Goal: Task Accomplishment & Management: Manage account settings

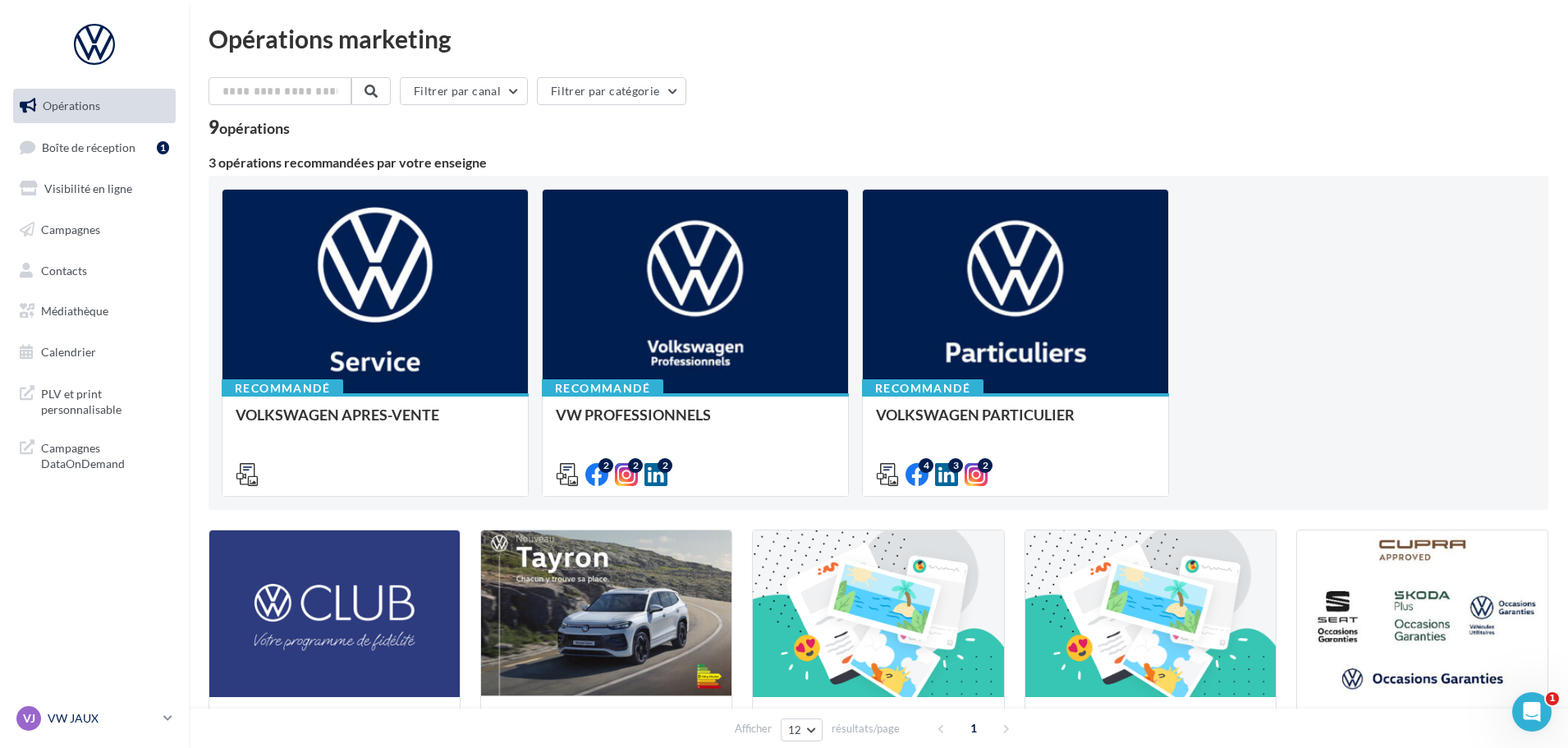
click at [83, 718] on p "VW JAUX" at bounding box center [102, 717] width 109 height 16
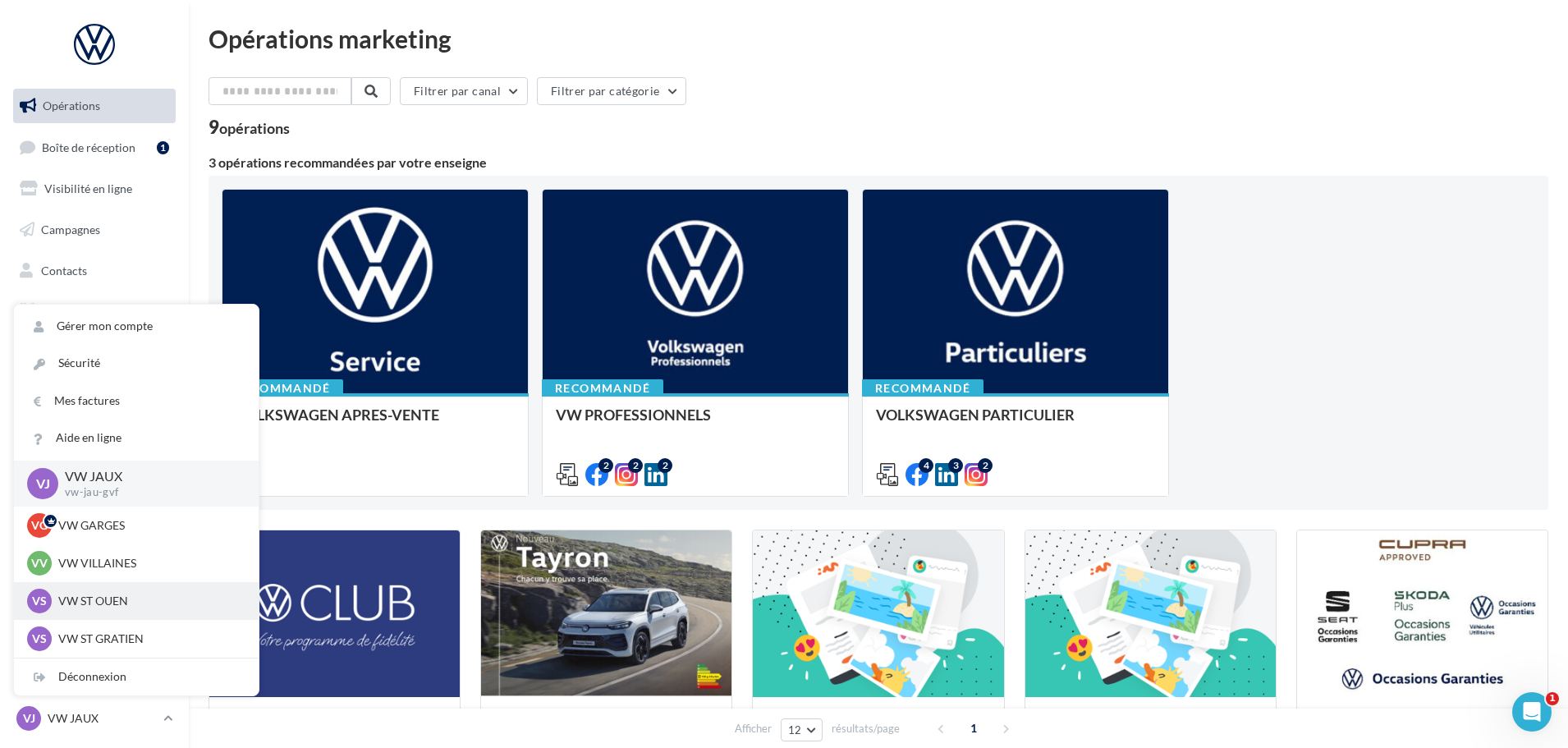
click at [114, 593] on p "VW ST OUEN" at bounding box center [148, 601] width 181 height 16
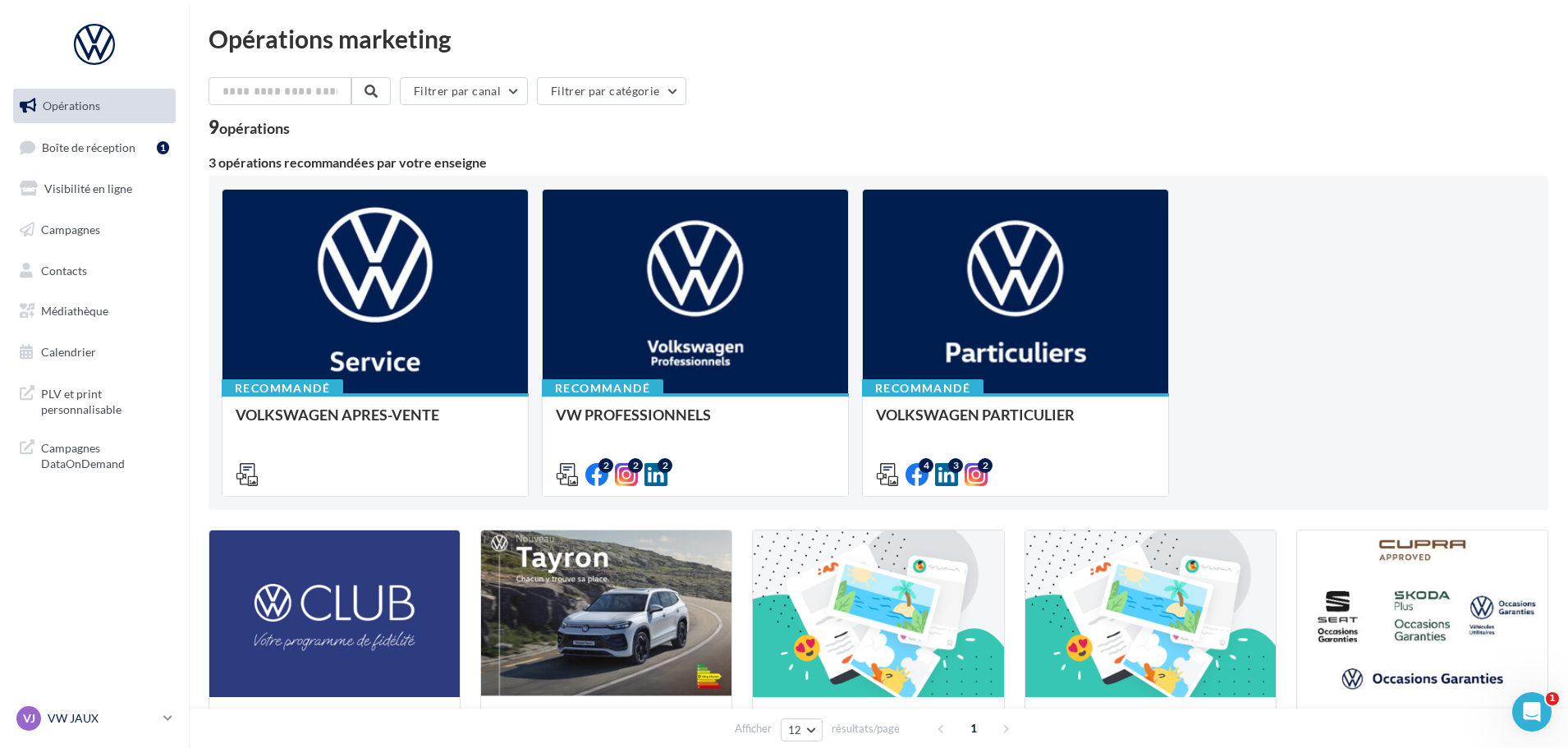
click at [83, 717] on p "VW JAUX" at bounding box center [102, 717] width 109 height 16
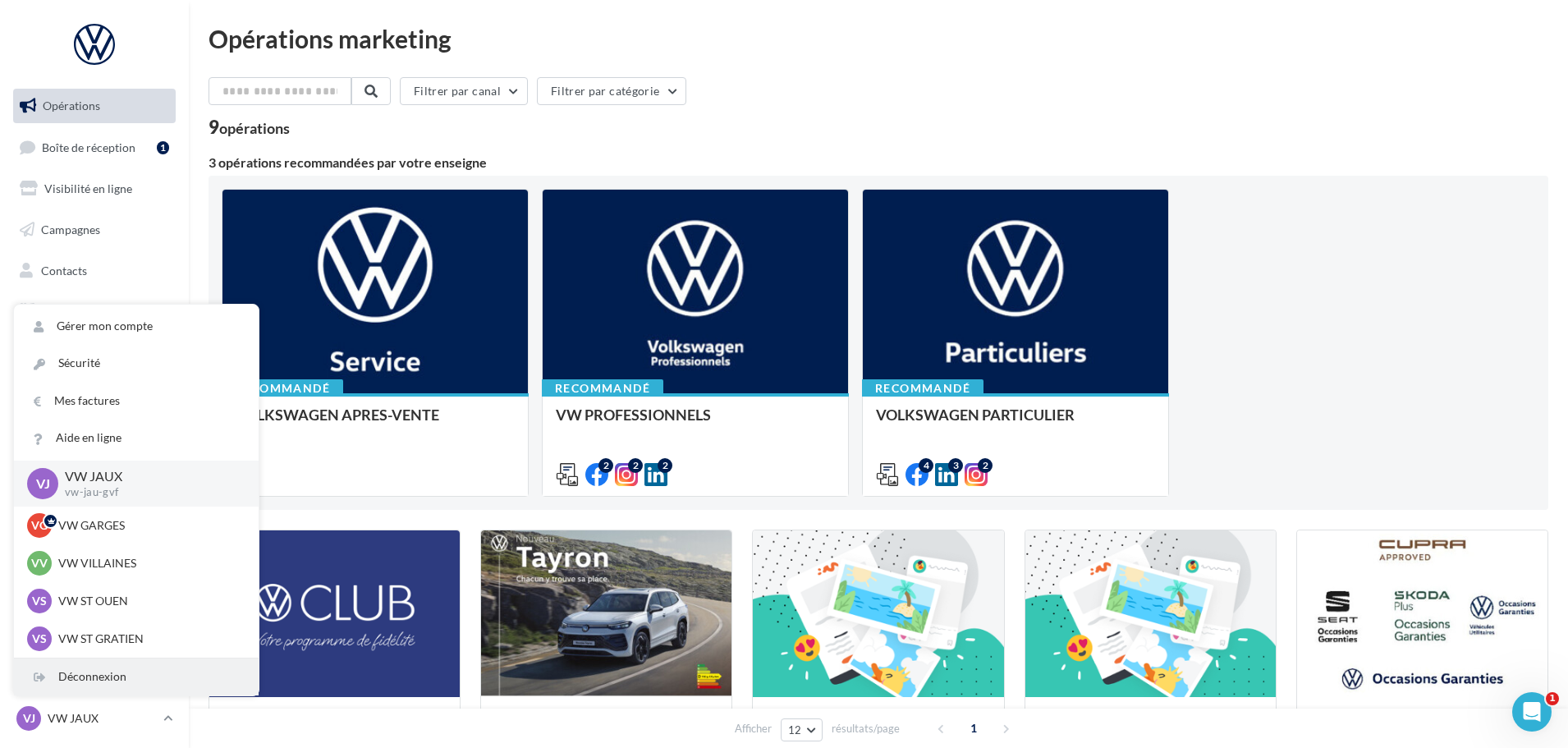
click at [77, 676] on div "Déconnexion" at bounding box center [137, 676] width 245 height 37
